Goal: Task Accomplishment & Management: Manage account settings

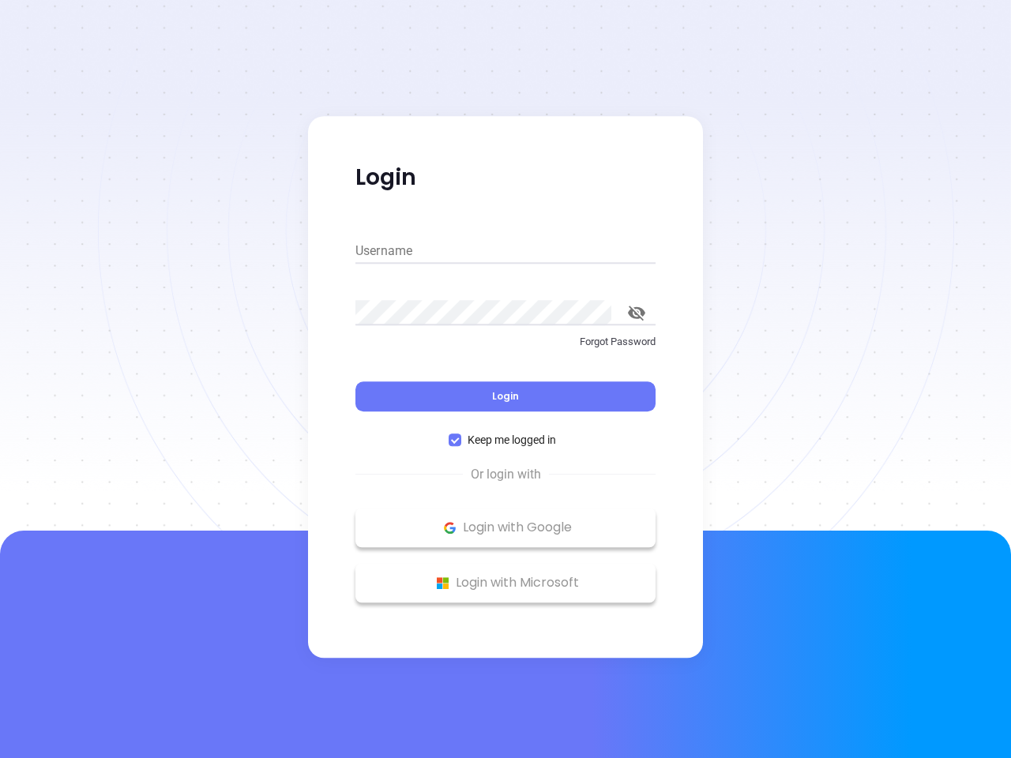
click at [505, 379] on div "Login" at bounding box center [505, 386] width 300 height 49
click at [505, 251] on input "Username" at bounding box center [505, 250] width 300 height 25
click at [637, 313] on icon "toggle password visibility" at bounding box center [636, 313] width 17 height 15
click at [505, 396] on span "Login" at bounding box center [505, 395] width 27 height 13
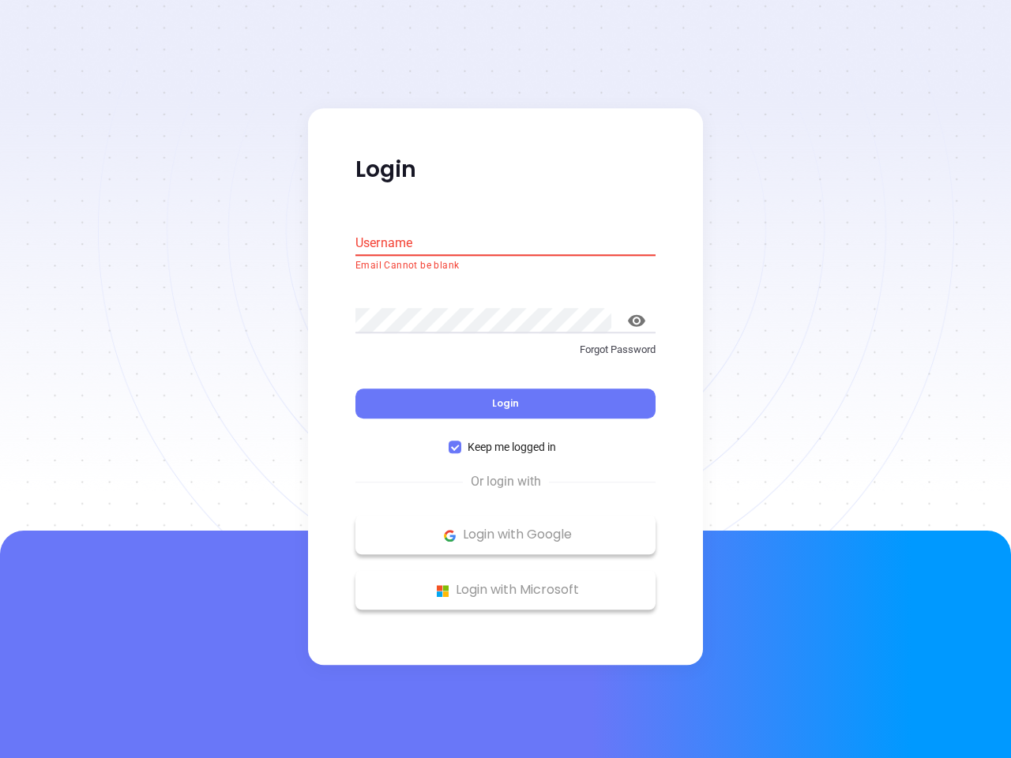
click at [505, 440] on span "Keep me logged in" at bounding box center [511, 447] width 101 height 17
click at [461, 441] on input "Keep me logged in" at bounding box center [455, 447] width 13 height 13
checkbox input "false"
click at [505, 528] on p "Login with Google" at bounding box center [505, 536] width 284 height 24
click at [505, 583] on p "Login with Microsoft" at bounding box center [505, 591] width 284 height 24
